Goal: Navigation & Orientation: Find specific page/section

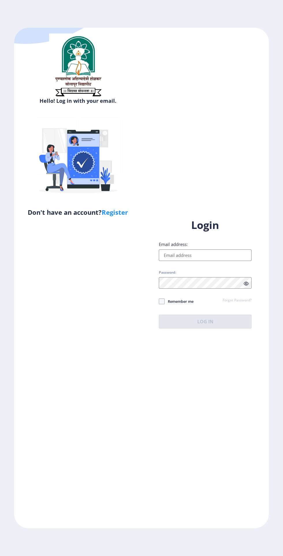
click at [174, 261] on input "Email address:" at bounding box center [205, 255] width 93 height 12
type input "[EMAIL_ADDRESS][DOMAIN_NAME]"
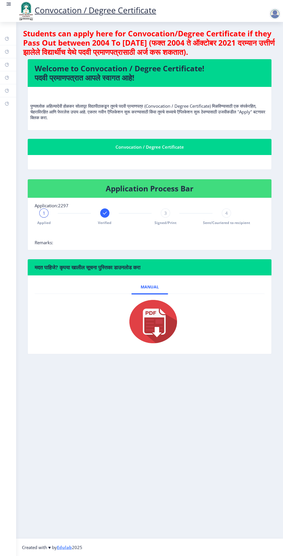
click at [7, 78] on rect at bounding box center [7, 77] width 5 height 5
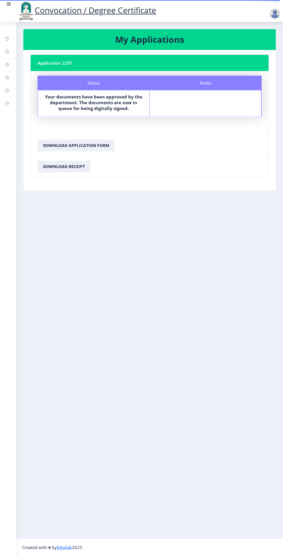
click at [7, 39] on rect at bounding box center [7, 38] width 5 height 5
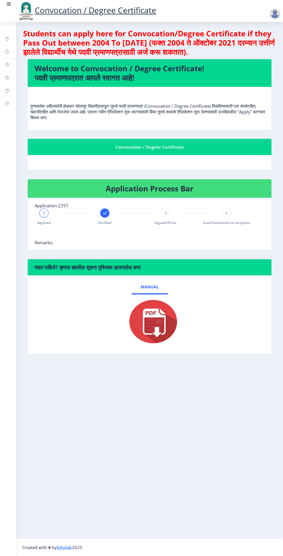
click at [8, 76] on rect at bounding box center [7, 77] width 5 height 5
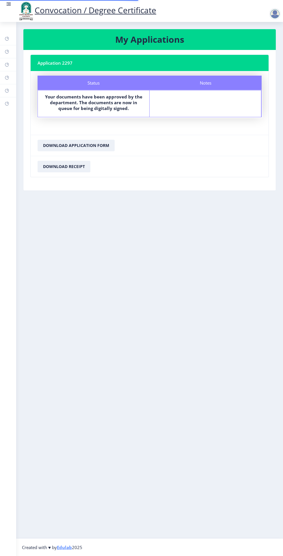
click at [7, 52] on rect at bounding box center [7, 51] width 5 height 5
